Goal: Navigation & Orientation: Understand site structure

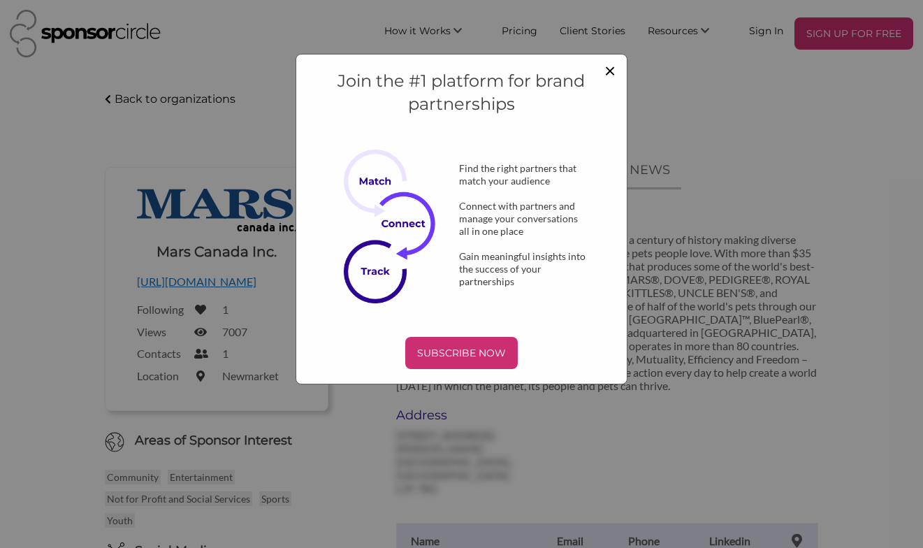
click at [611, 67] on span "×" at bounding box center [609, 70] width 11 height 24
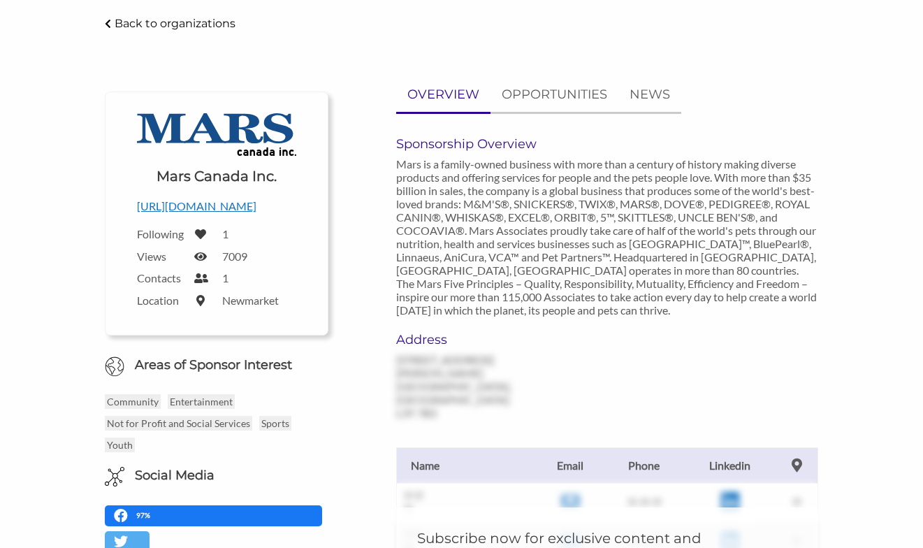
scroll to position [84, 0]
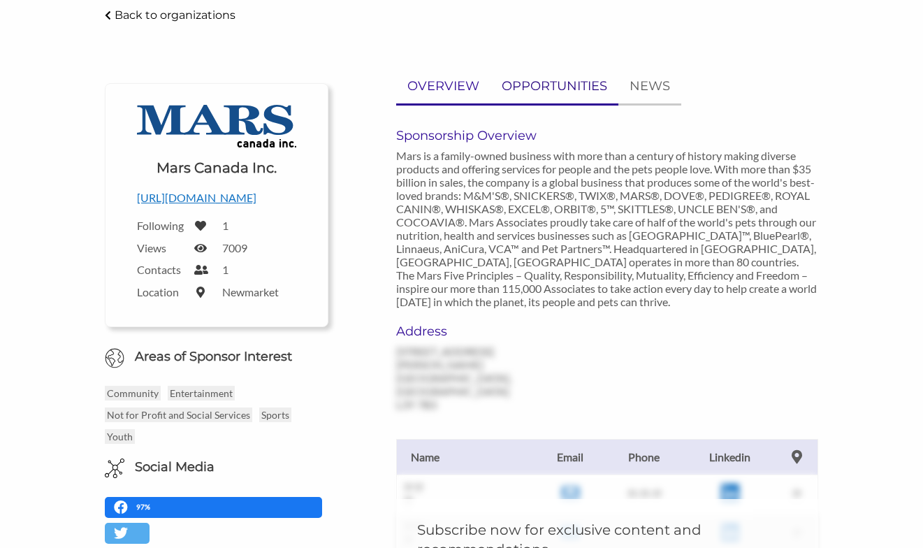
click at [539, 86] on p "OPPORTUNITIES" at bounding box center [555, 86] width 106 height 20
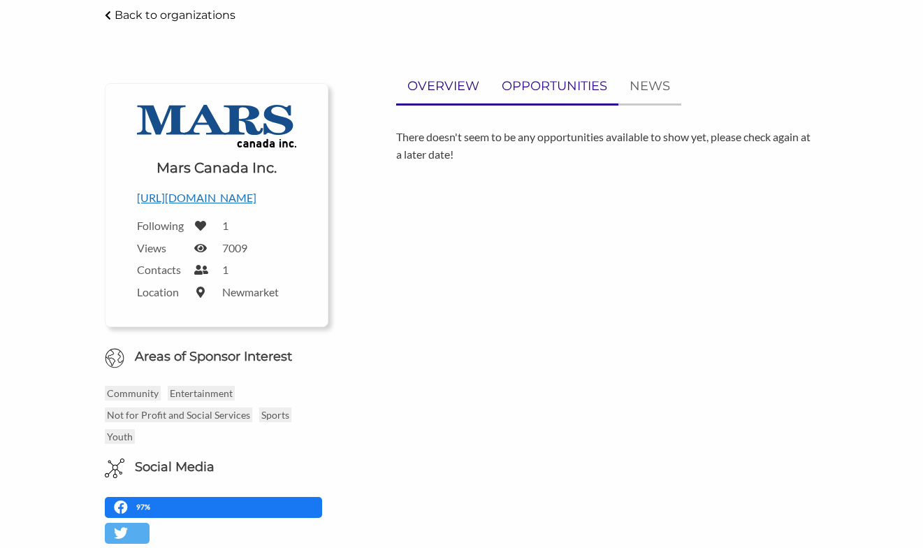
click at [458, 84] on p "OVERVIEW" at bounding box center [443, 86] width 72 height 20
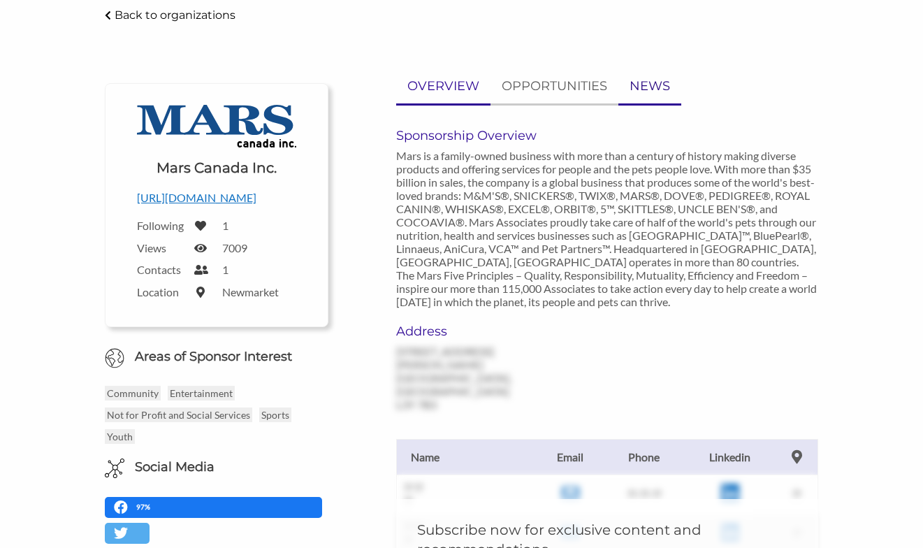
click at [655, 85] on p "NEWS" at bounding box center [650, 86] width 41 height 20
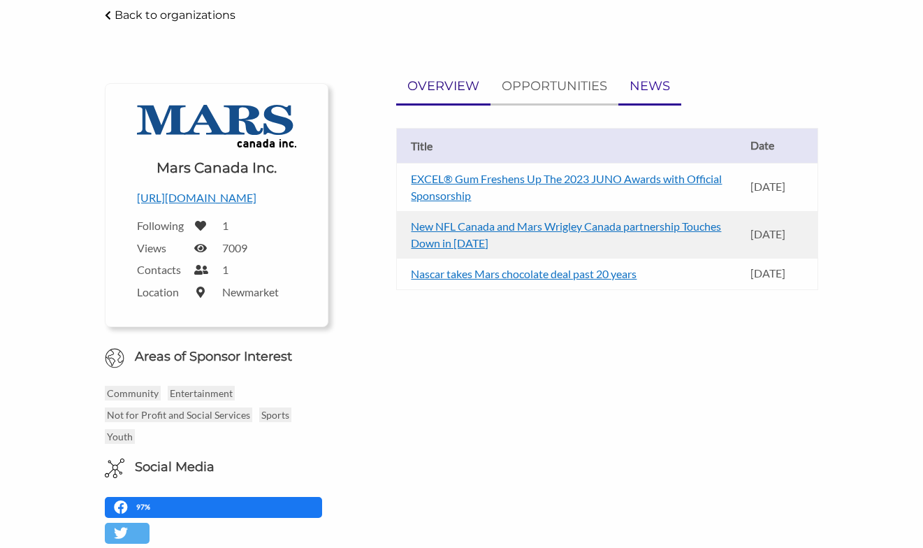
click at [451, 85] on p "OVERVIEW" at bounding box center [443, 86] width 72 height 20
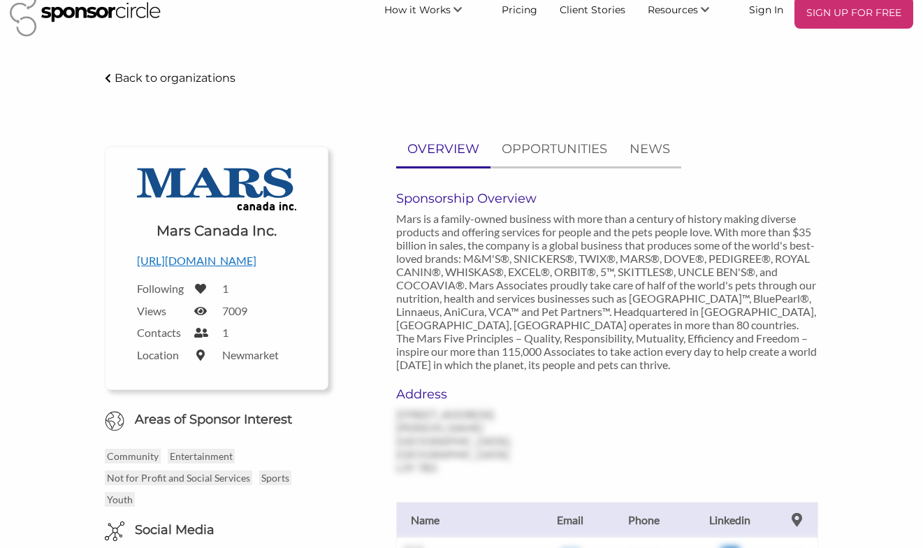
scroll to position [0, 0]
